Goal: Transaction & Acquisition: Purchase product/service

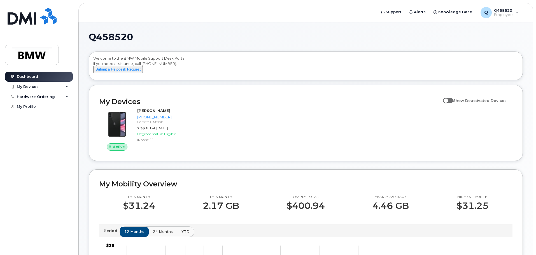
scroll to position [56, 0]
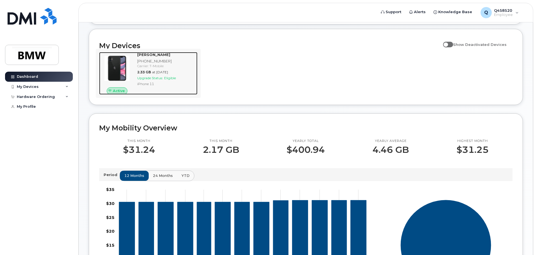
click at [119, 70] on img at bounding box center [117, 68] width 27 height 27
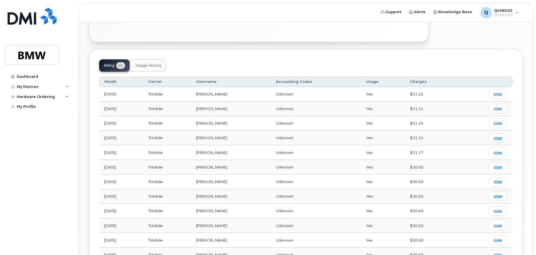
scroll to position [196, 0]
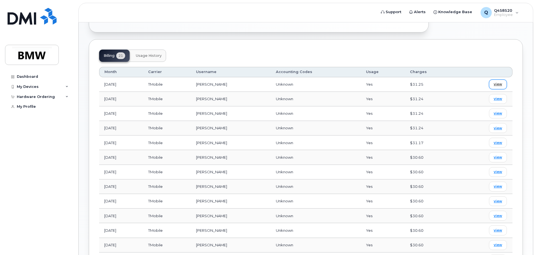
click at [499, 82] on span "view" at bounding box center [498, 84] width 8 height 5
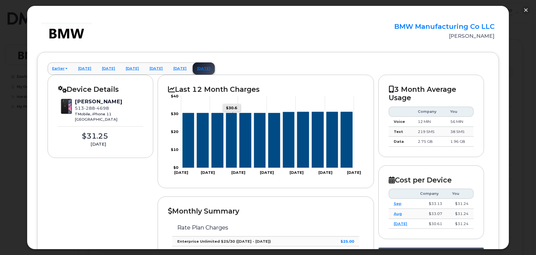
scroll to position [0, 0]
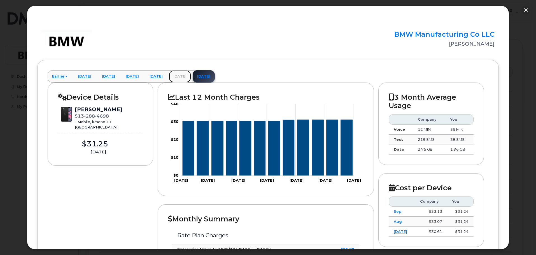
click at [191, 76] on link "September 2025" at bounding box center [180, 76] width 22 height 12
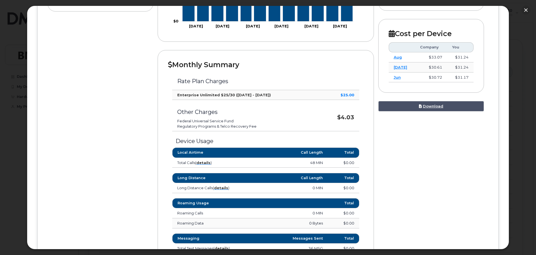
scroll to position [168, 0]
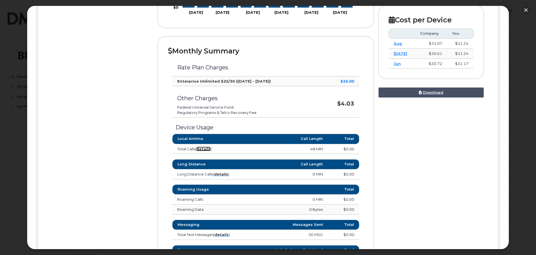
click at [207, 149] on strong "details" at bounding box center [203, 149] width 14 height 4
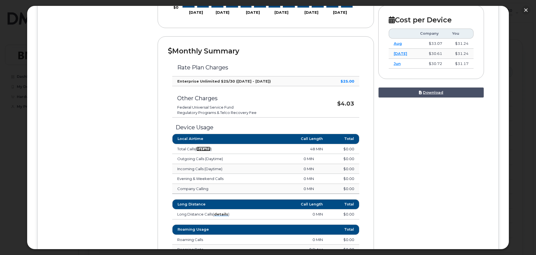
click at [204, 149] on strong "details" at bounding box center [203, 149] width 14 height 4
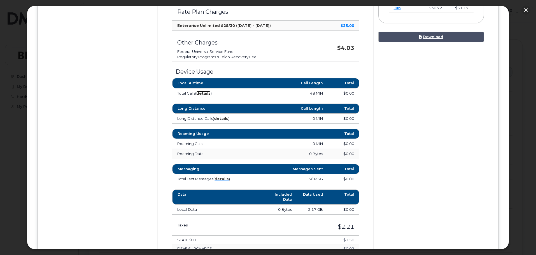
scroll to position [224, 0]
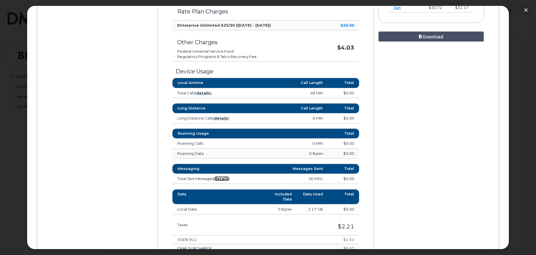
click at [220, 179] on strong "details" at bounding box center [221, 178] width 14 height 4
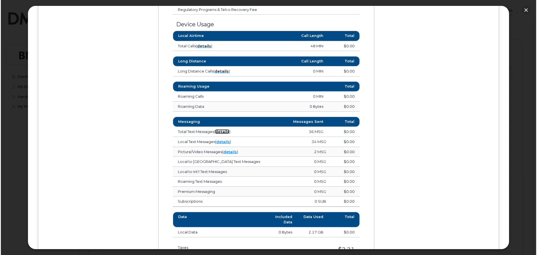
scroll to position [280, 0]
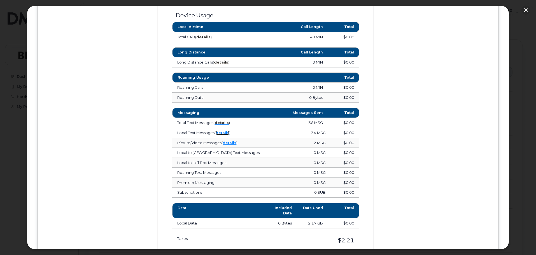
click at [222, 133] on link "details" at bounding box center [223, 132] width 14 height 4
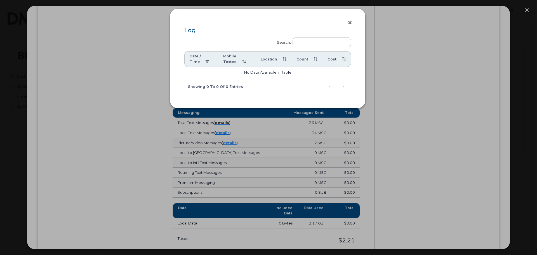
click at [351, 21] on button "×" at bounding box center [352, 23] width 8 height 8
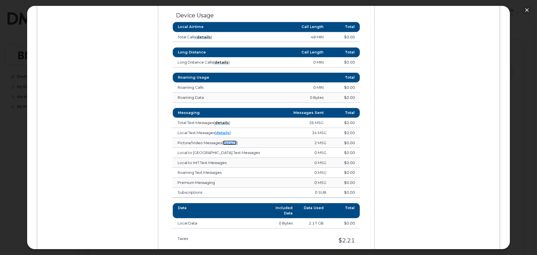
click at [227, 142] on link "details" at bounding box center [230, 143] width 14 height 4
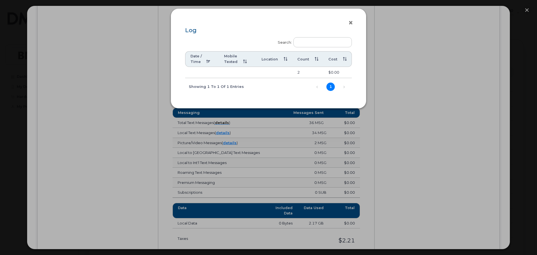
click at [351, 20] on button "×" at bounding box center [353, 23] width 8 height 8
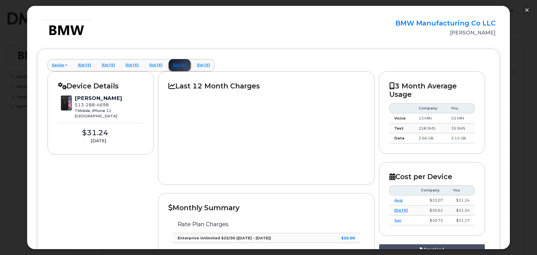
scroll to position [0, 0]
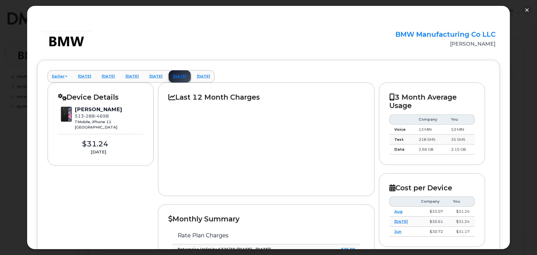
click at [100, 97] on h2 "Device Details" at bounding box center [100, 97] width 85 height 8
click at [90, 116] on span "288" at bounding box center [89, 115] width 11 height 5
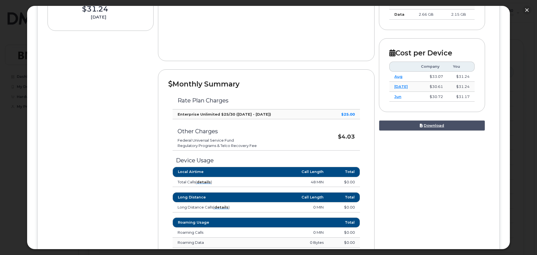
scroll to position [140, 0]
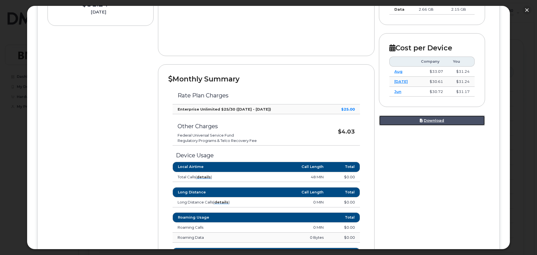
click at [432, 119] on link "Download" at bounding box center [432, 120] width 106 height 10
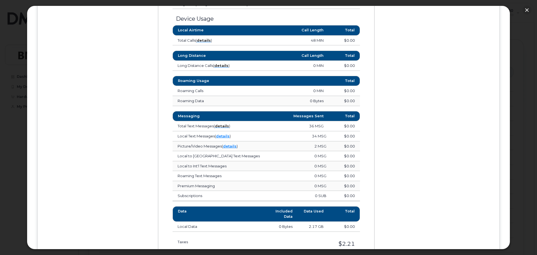
scroll to position [207, 0]
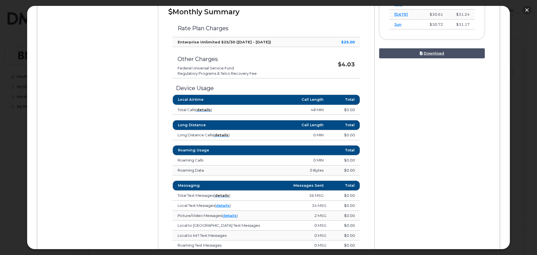
click at [529, 11] on button "button" at bounding box center [527, 10] width 9 height 9
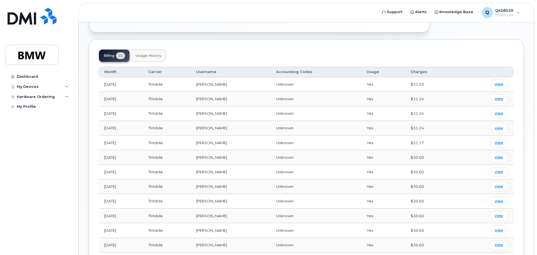
click at [153, 53] on span "Usage History" at bounding box center [149, 55] width 26 height 4
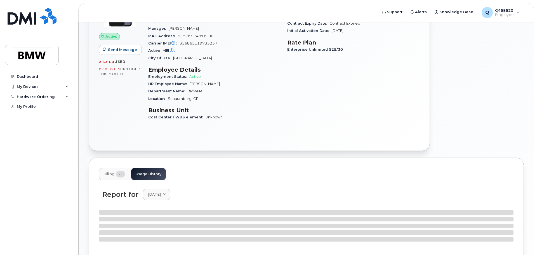
scroll to position [196, 0]
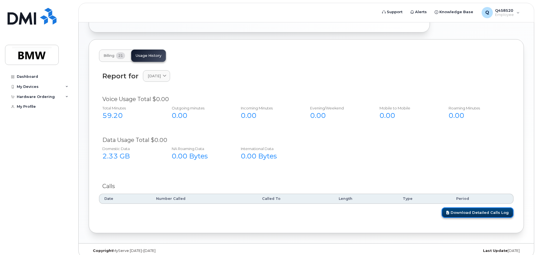
click at [474, 208] on link "Download Detailed Calls Log" at bounding box center [478, 212] width 72 height 10
click at [67, 86] on icon at bounding box center [67, 86] width 3 height 3
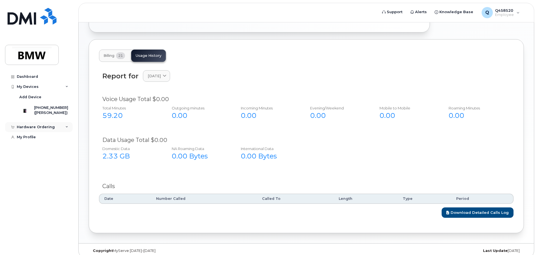
click at [67, 128] on icon at bounding box center [67, 127] width 3 height 3
click at [29, 151] on div "New Order" at bounding box center [29, 148] width 21 height 5
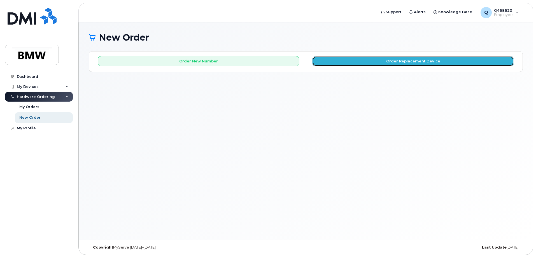
click at [347, 62] on button "Order Replacement Device" at bounding box center [413, 61] width 202 height 10
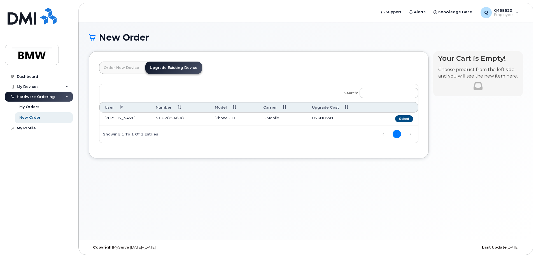
click at [167, 69] on link "Upgrade Existing Device" at bounding box center [173, 68] width 57 height 12
click at [400, 118] on button "Select" at bounding box center [404, 118] width 18 height 7
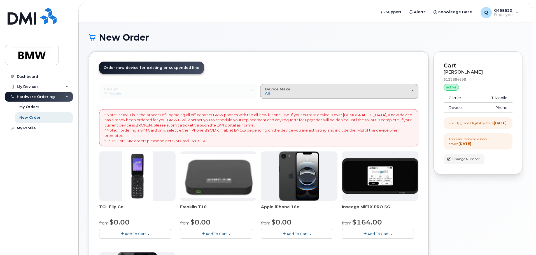
click at [341, 92] on div "Device Make All Cell Phone iPhone Modem" at bounding box center [339, 91] width 149 height 9
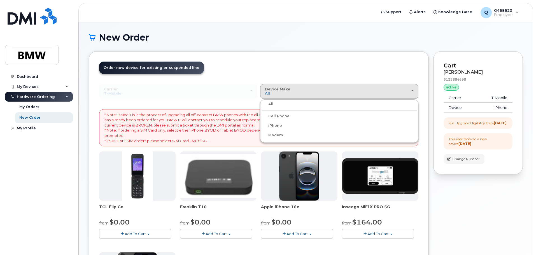
click at [236, 96] on div "Carrier Bell T-Mobile Bell T-Mobile" at bounding box center [178, 91] width 158 height 15
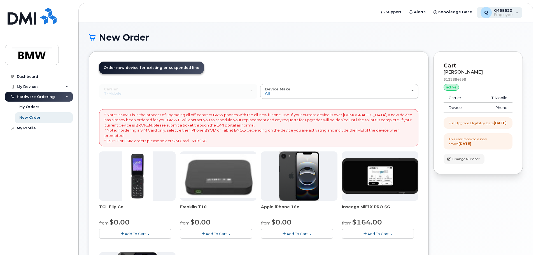
click at [515, 13] on div "Q Q458520 Employee" at bounding box center [499, 12] width 46 height 11
click at [341, 38] on h1 "New Order" at bounding box center [306, 37] width 434 height 10
